Goal: Navigation & Orientation: Understand site structure

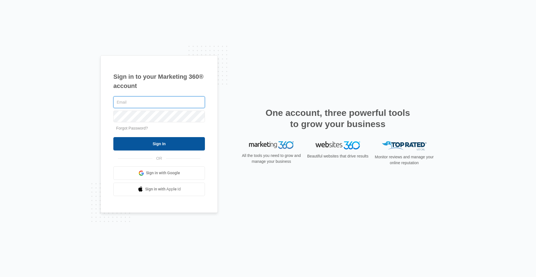
type input "[EMAIL_ADDRESS][DOMAIN_NAME]"
click at [177, 143] on input "Sign In" at bounding box center [159, 143] width 92 height 13
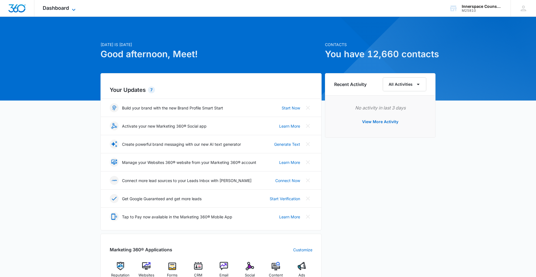
click at [56, 7] on span "Dashboard" at bounding box center [56, 8] width 26 height 6
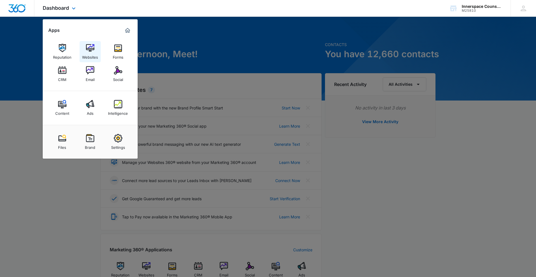
click at [83, 49] on link "Websites" at bounding box center [90, 51] width 21 height 21
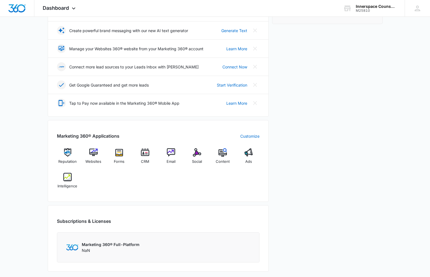
scroll to position [117, 0]
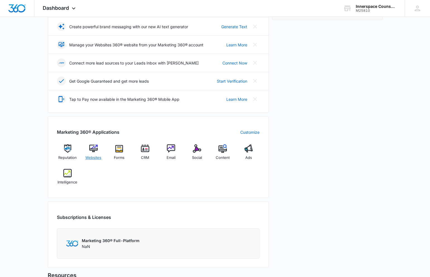
click at [95, 147] on img at bounding box center [93, 148] width 8 height 8
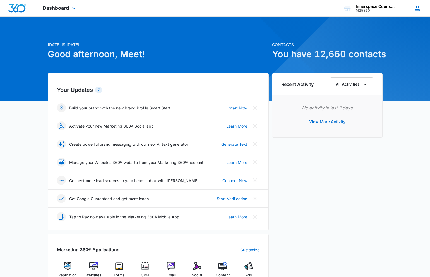
click at [417, 8] on icon at bounding box center [418, 9] width 6 height 6
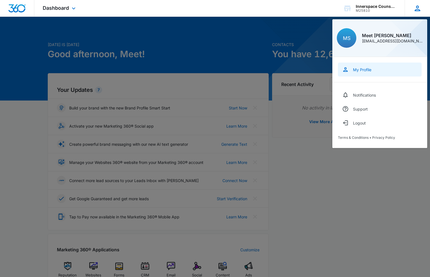
click at [369, 73] on link "My Profile" at bounding box center [380, 70] width 84 height 14
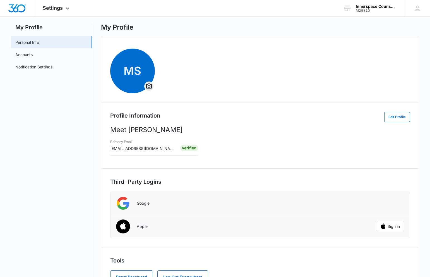
scroll to position [34, 0]
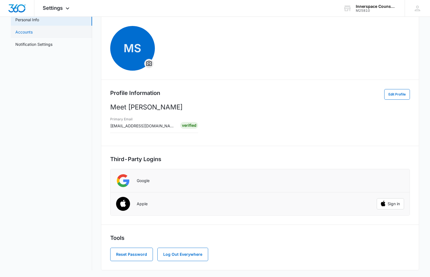
click at [33, 30] on link "Accounts" at bounding box center [23, 32] width 17 height 6
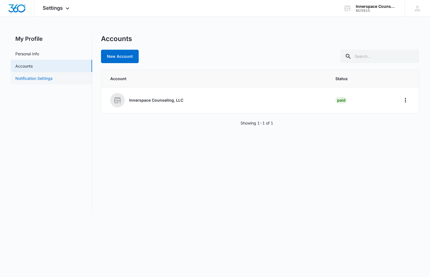
click at [46, 77] on link "Notification Settings" at bounding box center [33, 78] width 37 height 6
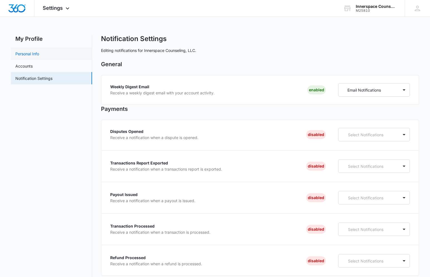
click at [39, 51] on link "Personal Info" at bounding box center [27, 54] width 24 height 6
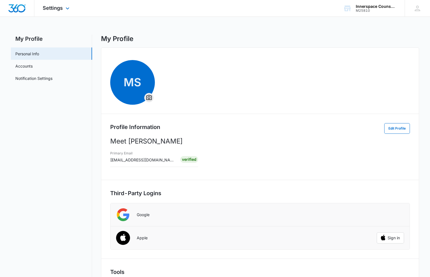
click at [30, 11] on div at bounding box center [17, 8] width 34 height 16
click at [20, 7] on img "Dashboard" at bounding box center [17, 8] width 18 height 8
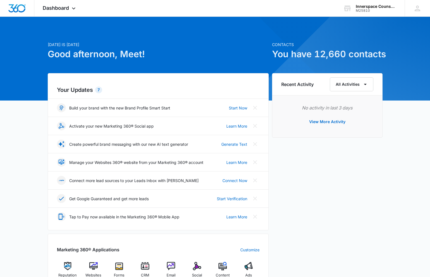
click at [98, 90] on div "7" at bounding box center [98, 90] width 7 height 7
click at [70, 7] on div "Dashboard Apps Reputation Websites Forms CRM Email Social Content Ads Intellige…" at bounding box center [59, 8] width 51 height 16
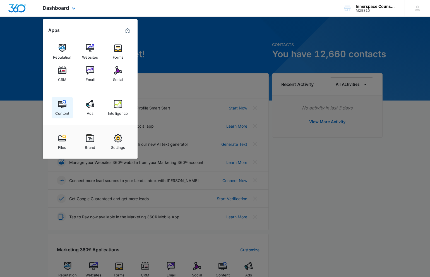
click at [63, 105] on img at bounding box center [62, 104] width 8 height 8
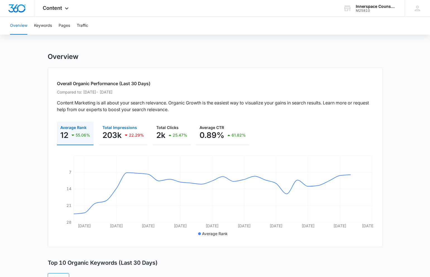
click at [121, 138] on p "203k" at bounding box center [111, 135] width 19 height 9
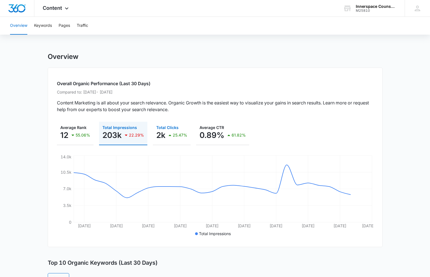
click at [174, 131] on div "25.47%" at bounding box center [177, 134] width 21 height 11
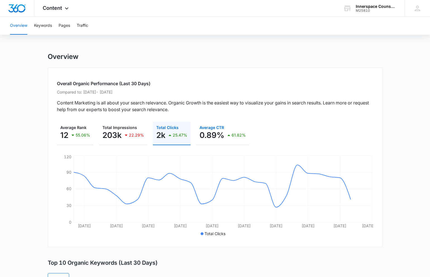
click at [220, 131] on p "0.89%" at bounding box center [212, 135] width 25 height 9
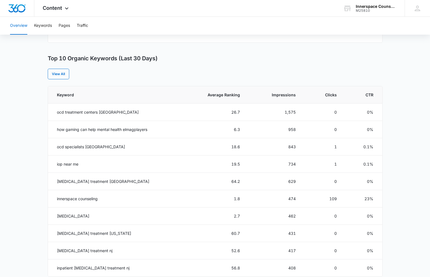
scroll to position [205, 0]
click at [236, 95] on span "Average Ranking" at bounding box center [217, 94] width 45 height 6
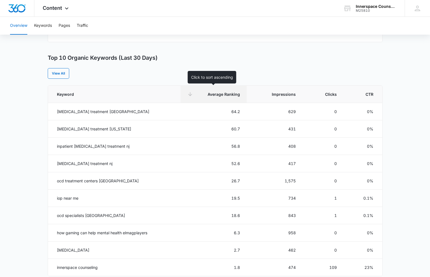
click at [236, 95] on span "Average Ranking" at bounding box center [217, 94] width 45 height 6
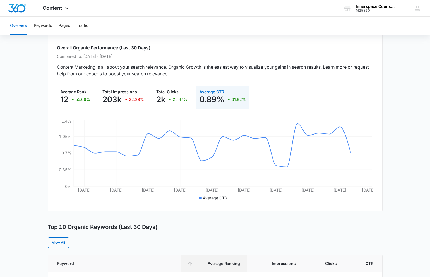
scroll to position [28, 0]
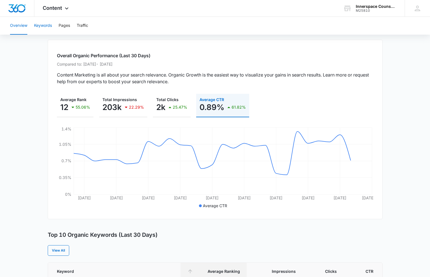
click at [46, 26] on button "Keywords" at bounding box center [43, 26] width 18 height 18
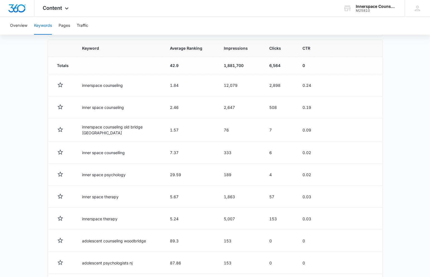
scroll to position [205, 0]
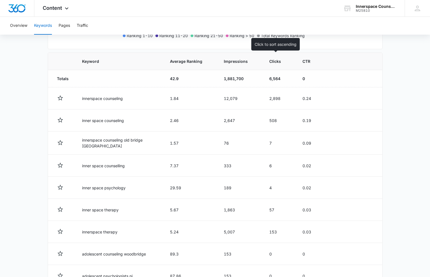
click at [270, 57] on th "Clicks" at bounding box center [279, 61] width 33 height 17
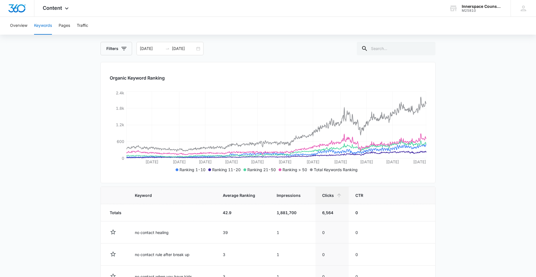
scroll to position [177, 0]
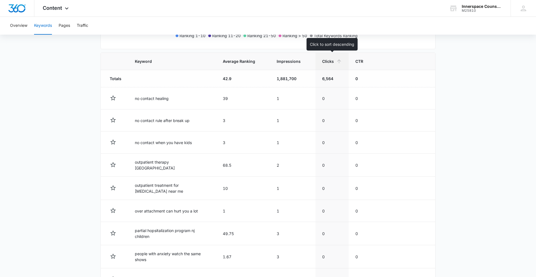
click at [338, 61] on icon at bounding box center [339, 61] width 4 height 4
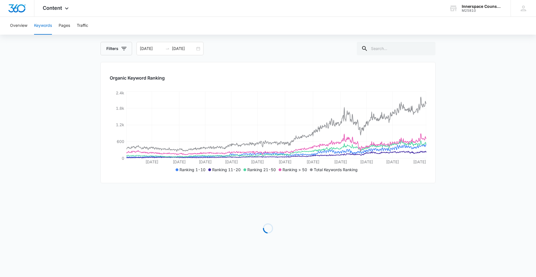
scroll to position [44, 0]
click at [175, 48] on input "08/13/2025" at bounding box center [183, 48] width 23 height 6
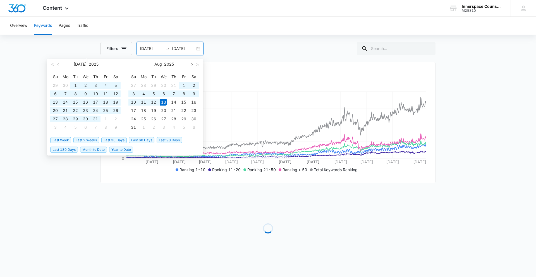
click at [192, 64] on span "button" at bounding box center [191, 64] width 3 height 3
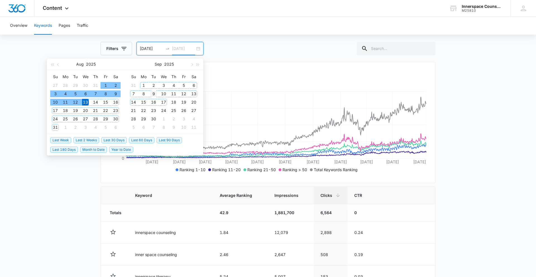
type input "09/09/2025"
click at [154, 93] on div "9" at bounding box center [153, 93] width 7 height 7
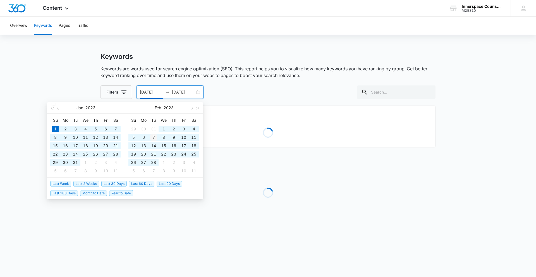
scroll to position [0, 0]
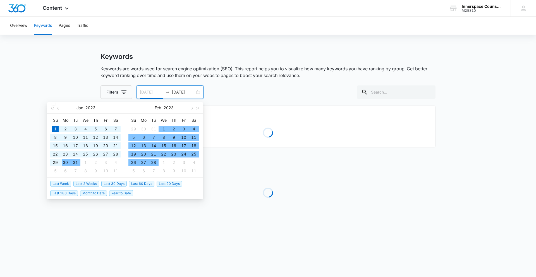
type input "01/01/2023"
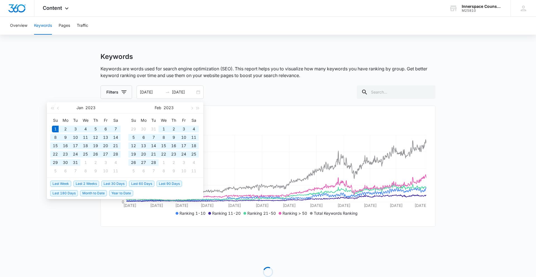
click at [430, 144] on main "Keywords Keywords are words used for search engine optimization (SEO). This rep…" at bounding box center [268, 186] width 536 height 268
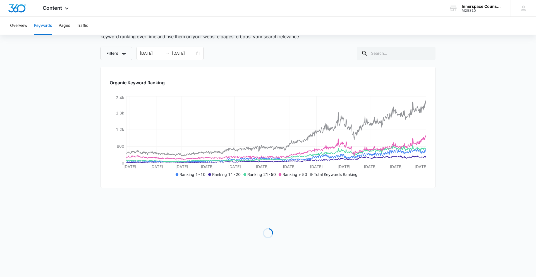
scroll to position [44, 0]
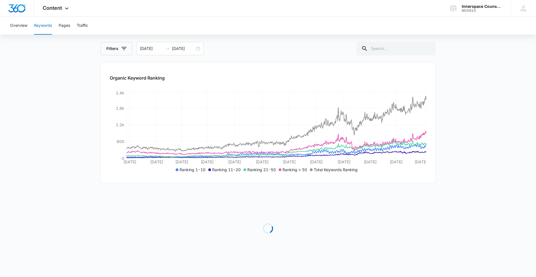
click at [430, 140] on main "Keywords Keywords are words used for search engine optimization (SEO). This rep…" at bounding box center [268, 143] width 536 height 268
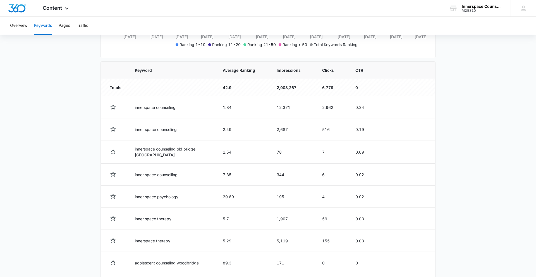
scroll to position [155, 0]
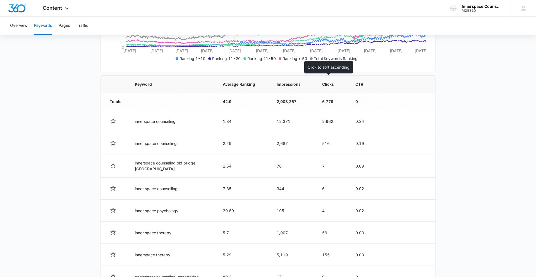
click at [327, 85] on span "Clicks" at bounding box center [328, 84] width 12 height 6
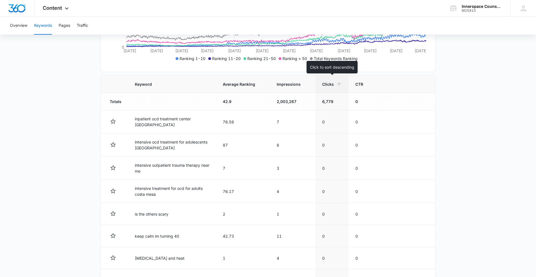
click at [332, 83] on span "Clicks" at bounding box center [328, 84] width 12 height 6
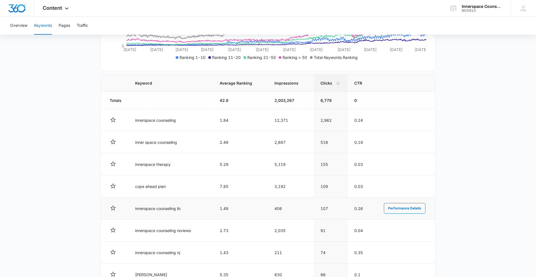
scroll to position [0, 0]
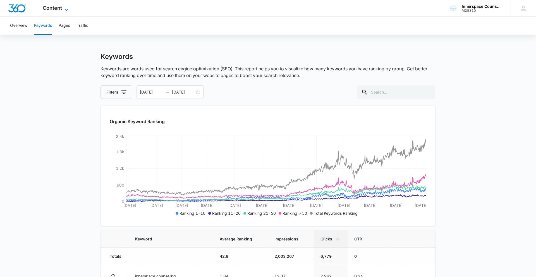
click at [60, 7] on span "Content" at bounding box center [52, 8] width 19 height 6
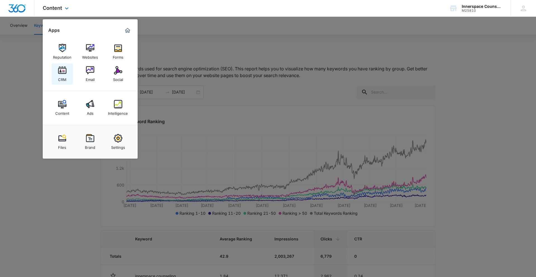
click at [66, 71] on img at bounding box center [62, 70] width 8 height 8
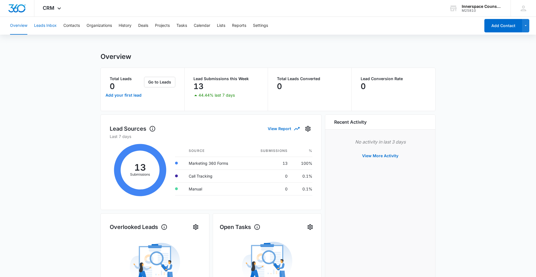
click at [46, 25] on button "Leads Inbox" at bounding box center [45, 26] width 23 height 18
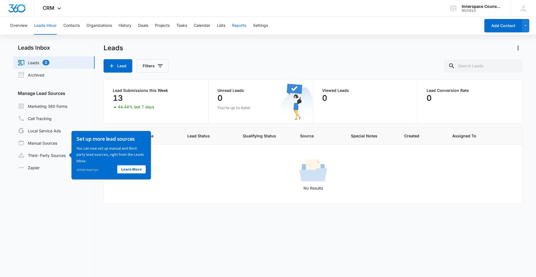
click at [237, 25] on button "Reports" at bounding box center [239, 26] width 14 height 18
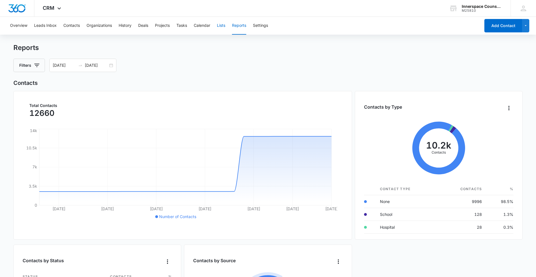
click at [224, 24] on button "Lists" at bounding box center [221, 26] width 8 height 18
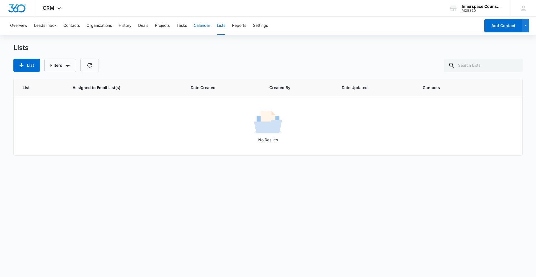
click at [205, 24] on button "Calendar" at bounding box center [202, 26] width 16 height 18
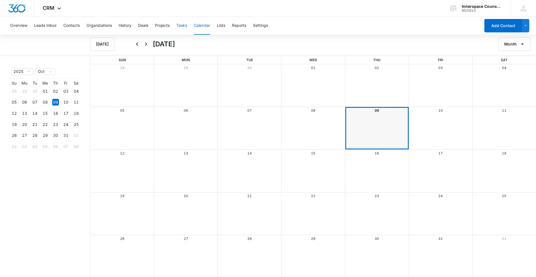
click at [183, 26] on button "Tasks" at bounding box center [181, 26] width 11 height 18
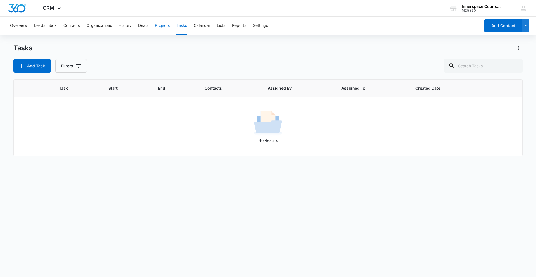
click at [166, 27] on button "Projects" at bounding box center [162, 26] width 15 height 18
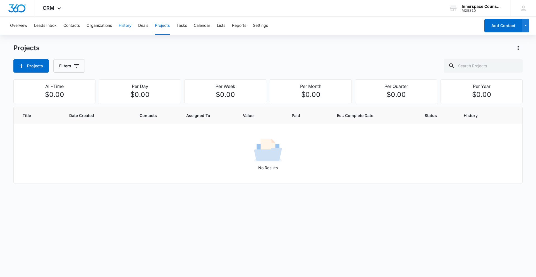
click at [131, 28] on button "History" at bounding box center [125, 26] width 13 height 18
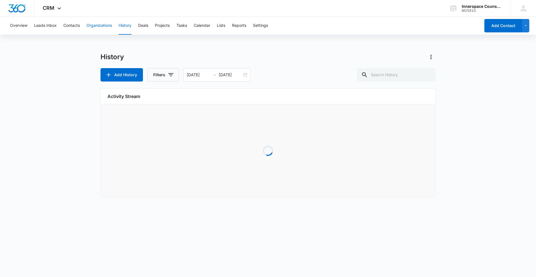
click at [101, 27] on button "Organizations" at bounding box center [99, 26] width 25 height 18
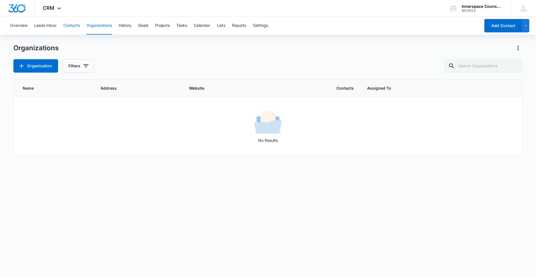
click at [75, 26] on button "Contacts" at bounding box center [71, 26] width 16 height 18
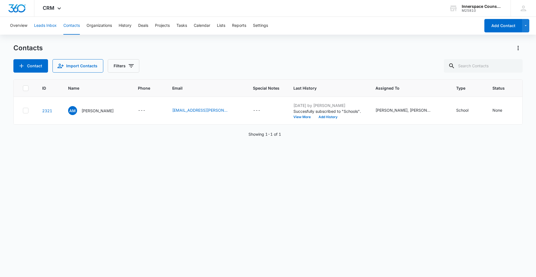
click at [50, 25] on button "Leads Inbox" at bounding box center [45, 26] width 23 height 18
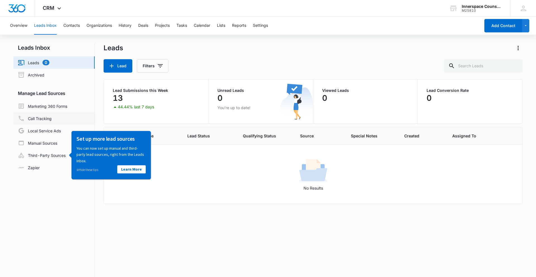
click at [39, 115] on link "Call Tracking" at bounding box center [35, 118] width 34 height 7
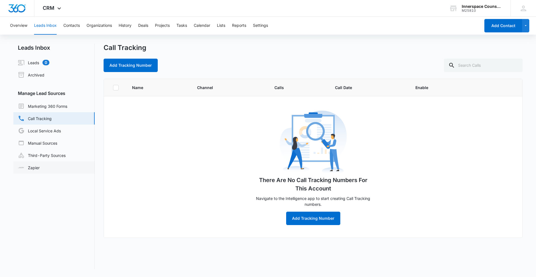
click at [33, 166] on link "Zapier" at bounding box center [29, 168] width 22 height 6
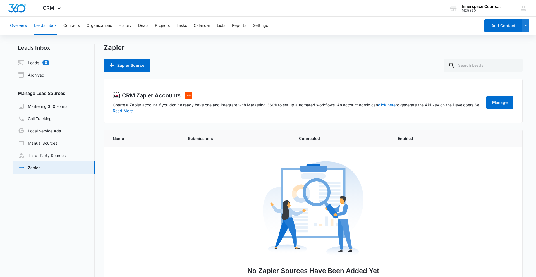
click at [22, 29] on button "Overview" at bounding box center [18, 26] width 17 height 18
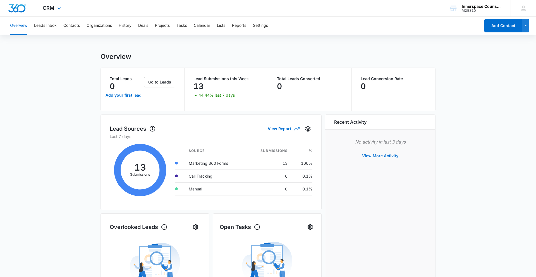
click at [61, 14] on div "CRM Apps Reputation Websites Forms CRM Email Social Content Ads Intelligence Fi…" at bounding box center [52, 8] width 37 height 16
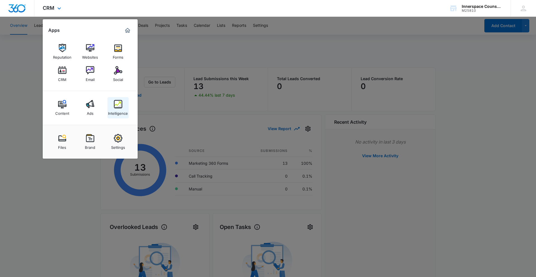
click at [114, 104] on img at bounding box center [118, 104] width 8 height 8
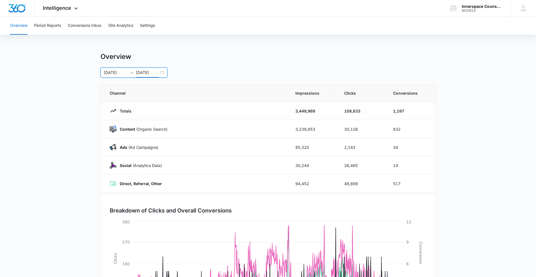
click at [140, 72] on input "09/09/2025" at bounding box center [147, 72] width 23 height 6
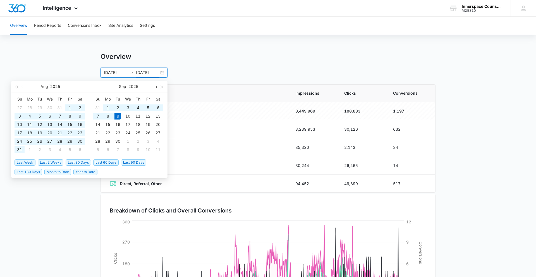
click at [155, 87] on span "button" at bounding box center [155, 86] width 3 height 3
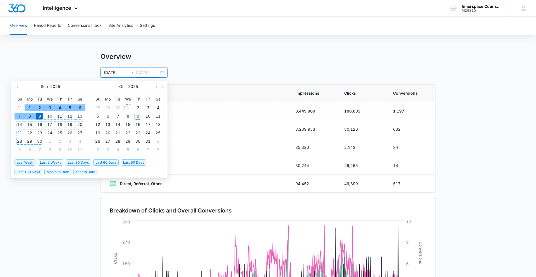
type input "10/09/2025"
click at [137, 116] on div "9" at bounding box center [138, 116] width 7 height 7
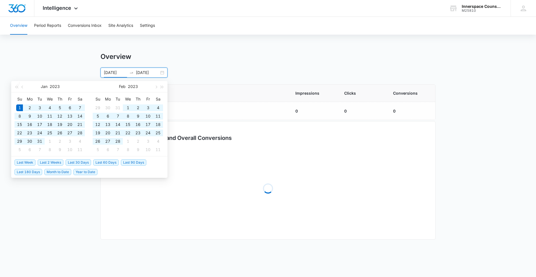
click at [212, 68] on div "01/01/2023 10/09/2025 Jan 2023 Su Mo Tu We Th Fr Sa 1 2 3 4 5 6 7 8 9 10 11 12 …" at bounding box center [267, 73] width 335 height 10
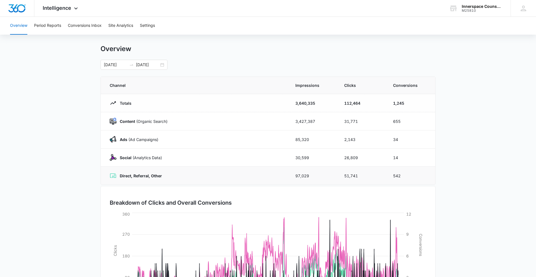
scroll to position [69, 0]
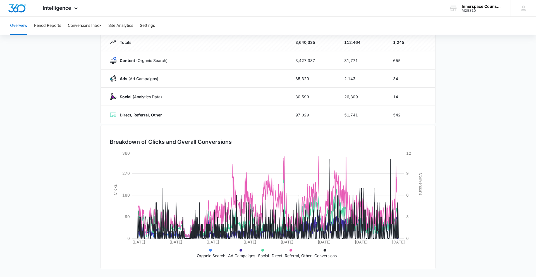
click at [293, 253] on p "Direct, Referral, Other" at bounding box center [292, 256] width 40 height 6
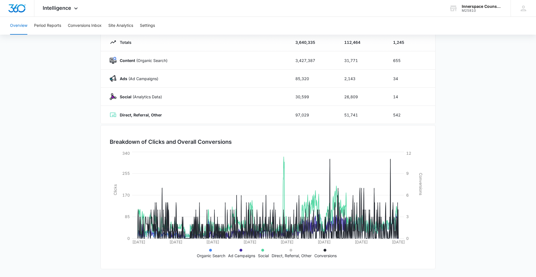
click at [266, 253] on p "Social" at bounding box center [263, 256] width 11 height 6
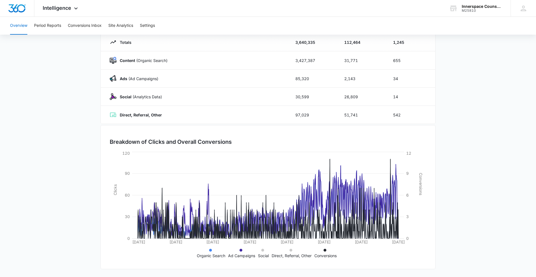
click at [234, 254] on p "Ad Campaigns" at bounding box center [241, 256] width 27 height 6
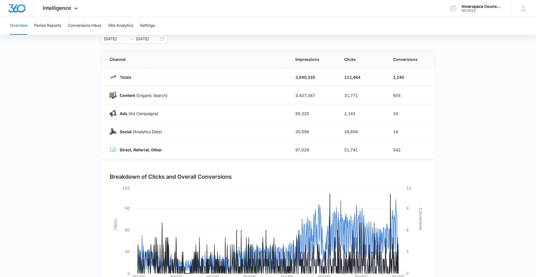
scroll to position [0, 0]
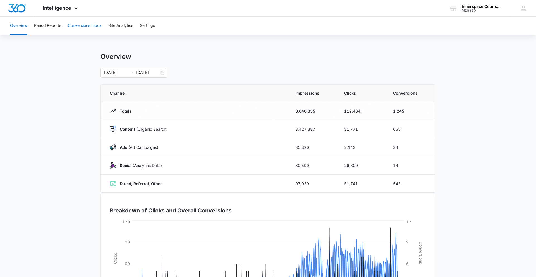
click at [87, 20] on button "Conversions Inbox" at bounding box center [85, 26] width 34 height 18
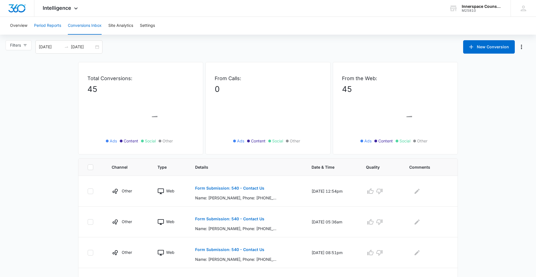
click at [54, 26] on button "Period Reports" at bounding box center [47, 26] width 27 height 18
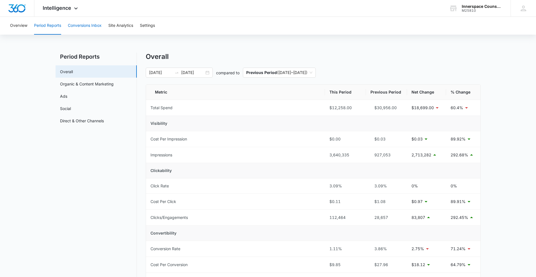
click at [94, 22] on button "Conversions Inbox" at bounding box center [85, 26] width 34 height 18
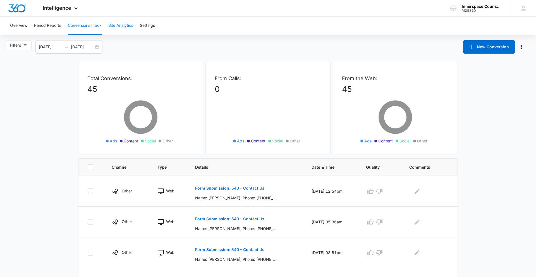
click at [116, 25] on button "Site Analytics" at bounding box center [120, 26] width 25 height 18
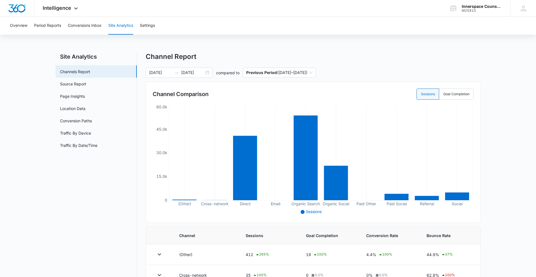
click at [140, 25] on div "Overview Period Reports Conversions Inbox Site Analytics Settings" at bounding box center [268, 26] width 522 height 18
click at [149, 25] on button "Settings" at bounding box center [147, 26] width 15 height 18
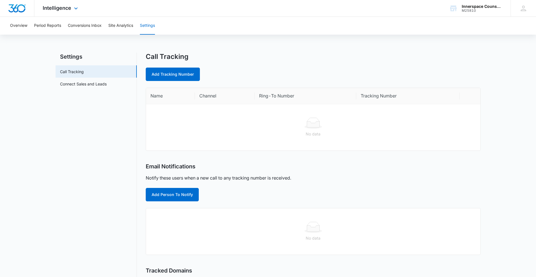
click at [51, 12] on div "Intelligence Apps Reputation Websites Forms CRM Email Social Content Ads Intell…" at bounding box center [60, 8] width 53 height 16
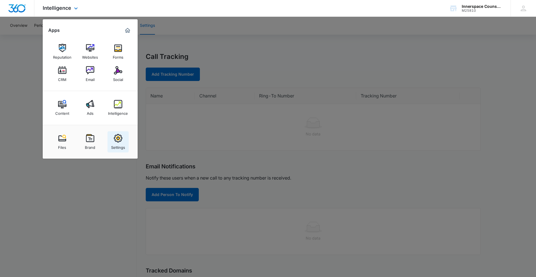
click at [114, 137] on img at bounding box center [118, 138] width 8 height 8
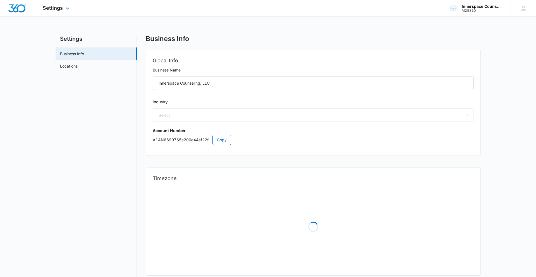
select select "13"
select select "US"
select select "America/New_York"
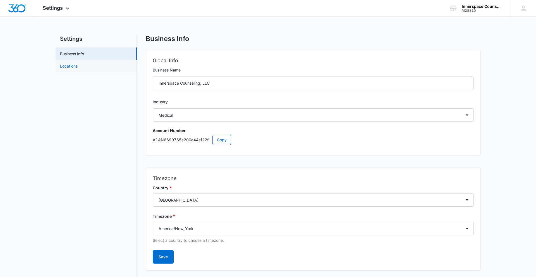
click at [78, 63] on link "Locations" at bounding box center [69, 66] width 18 height 6
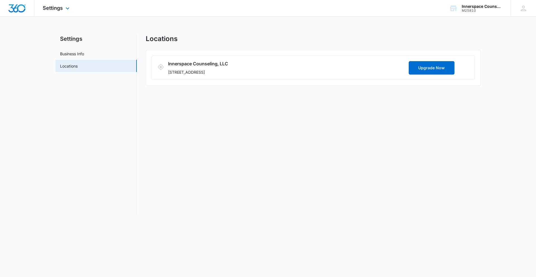
click at [19, 4] on img "Dashboard" at bounding box center [17, 8] width 18 height 8
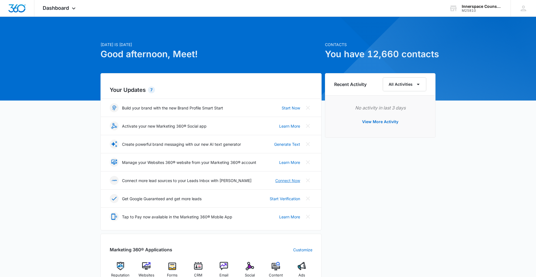
click at [287, 179] on link "Connect Now" at bounding box center [287, 180] width 25 height 6
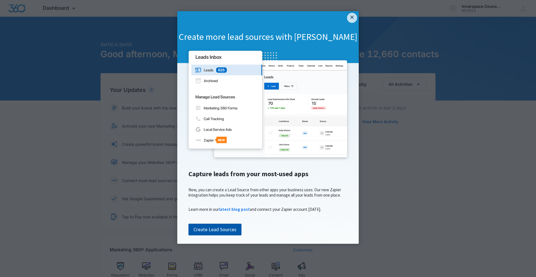
click at [221, 235] on link "Create Lead Sources" at bounding box center [214, 230] width 53 height 12
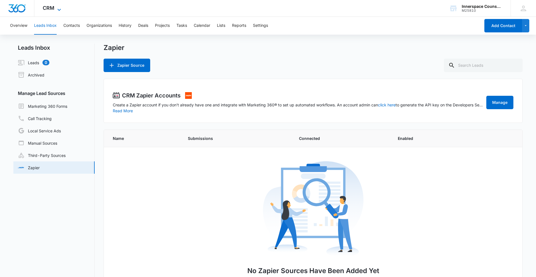
click at [45, 10] on span "CRM" at bounding box center [49, 8] width 12 height 6
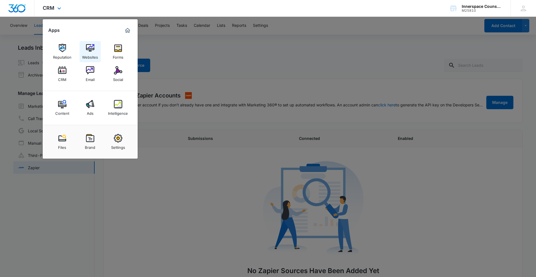
click at [93, 47] on img at bounding box center [90, 48] width 8 height 8
click at [379, 120] on div at bounding box center [268, 138] width 536 height 277
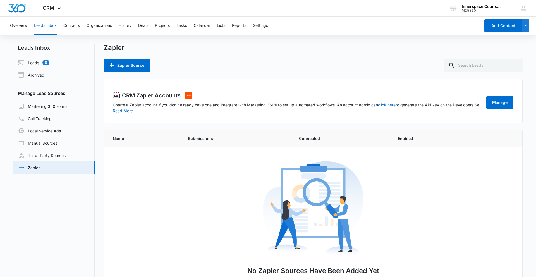
scroll to position [40, 0]
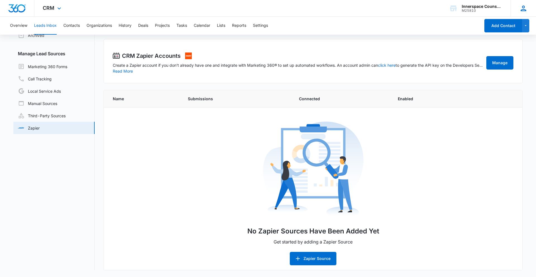
click at [527, 11] on icon at bounding box center [523, 8] width 8 height 8
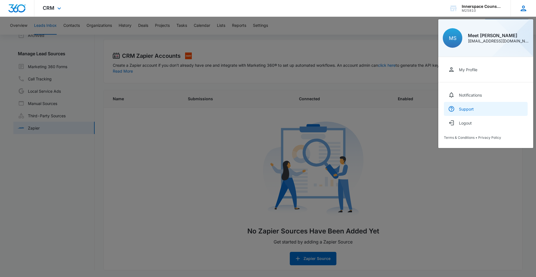
click at [470, 107] on div "Support" at bounding box center [466, 109] width 15 height 5
click at [469, 12] on div "M25810" at bounding box center [482, 11] width 41 height 4
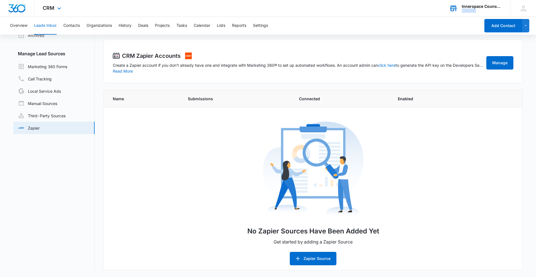
click at [469, 12] on div "M25810" at bounding box center [482, 11] width 41 height 4
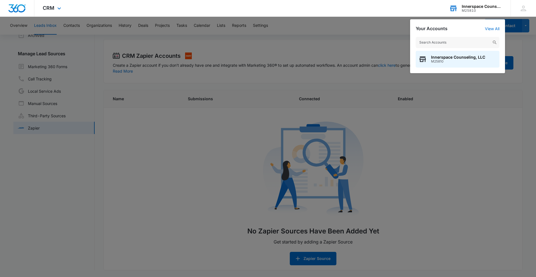
click at [469, 12] on div "M25810" at bounding box center [482, 11] width 41 height 4
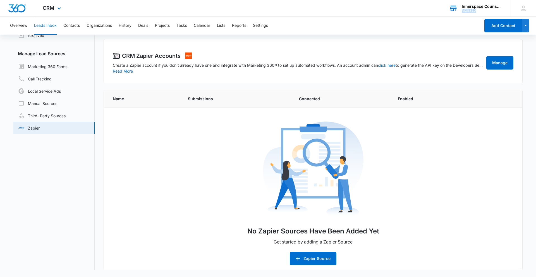
click at [469, 12] on div "M25810" at bounding box center [482, 11] width 41 height 4
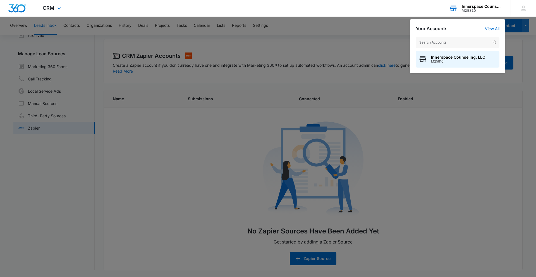
click at [476, 9] on div "M25810" at bounding box center [482, 11] width 41 height 4
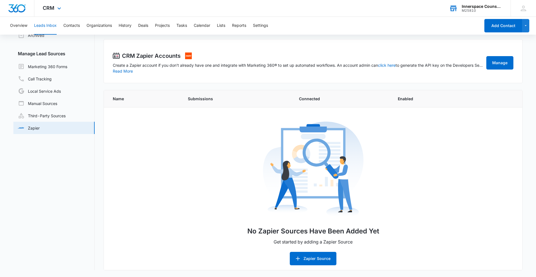
click at [476, 9] on div "M25810" at bounding box center [482, 11] width 41 height 4
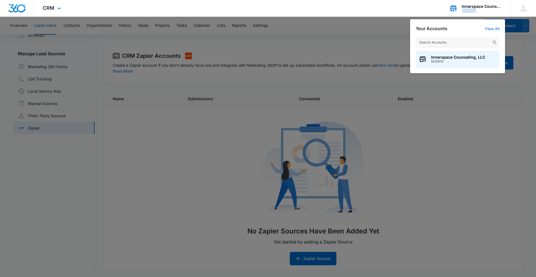
drag, startPoint x: 476, startPoint y: 9, endPoint x: 461, endPoint y: 10, distance: 14.8
click at [461, 10] on div "Innerspace Counseling, LLC M25810 Your Accounts View All Innerspace Counseling,…" at bounding box center [476, 8] width 70 height 16
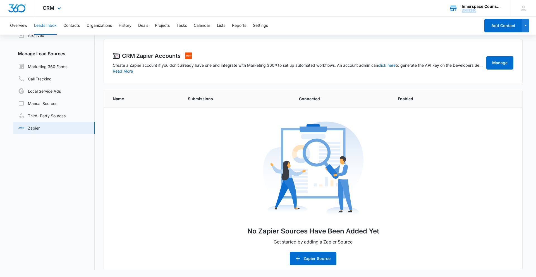
copy div "M25810"
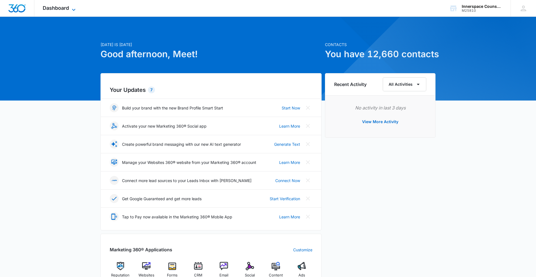
click at [60, 11] on span "Dashboard" at bounding box center [56, 8] width 26 height 6
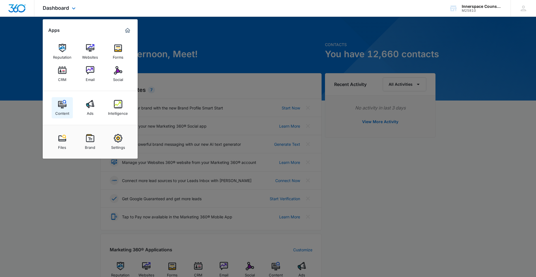
click at [63, 105] on img at bounding box center [62, 104] width 8 height 8
